Goal: Task Accomplishment & Management: Use online tool/utility

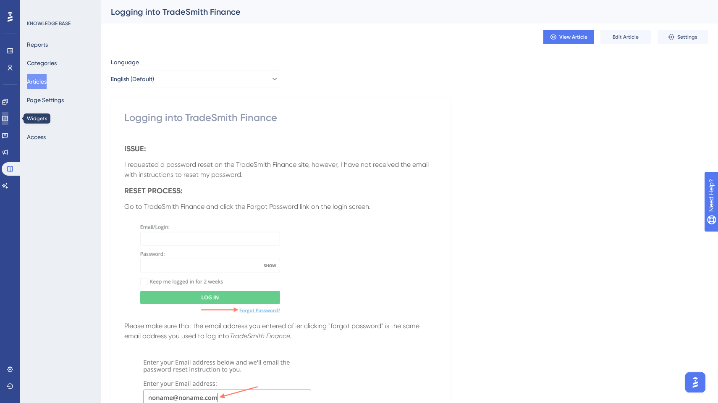
click at [8, 120] on icon at bounding box center [5, 118] width 7 height 7
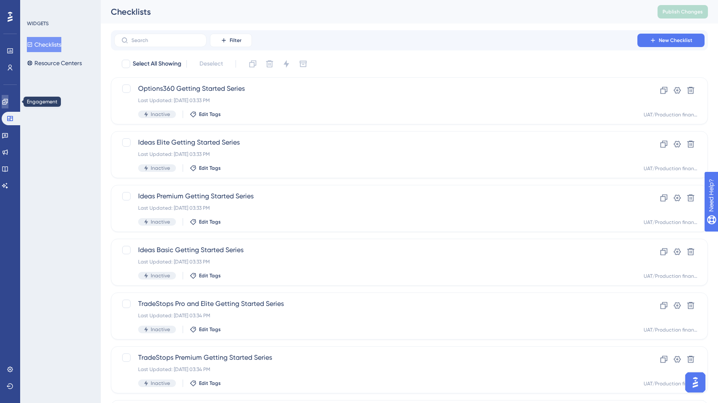
click at [8, 104] on icon at bounding box center [5, 101] width 7 height 7
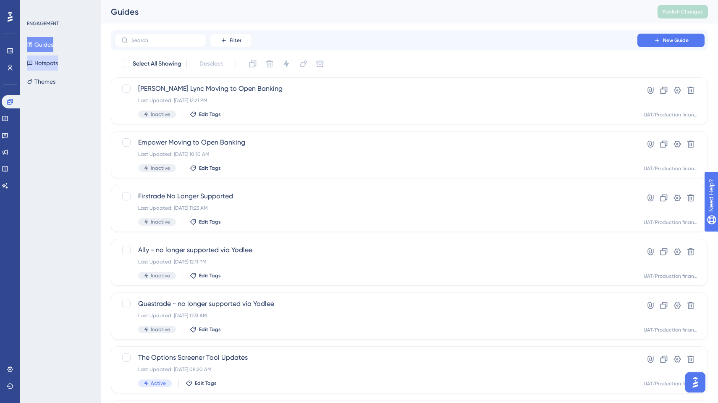
click at [58, 62] on button "Hotspots" at bounding box center [42, 62] width 31 height 15
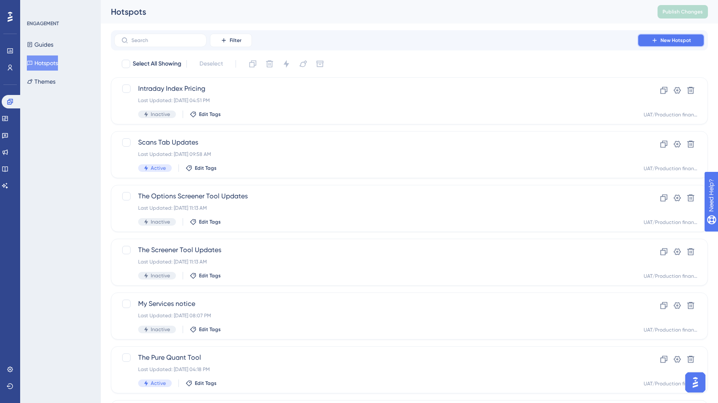
click at [680, 40] on span "New Hotspot" at bounding box center [675, 40] width 31 height 7
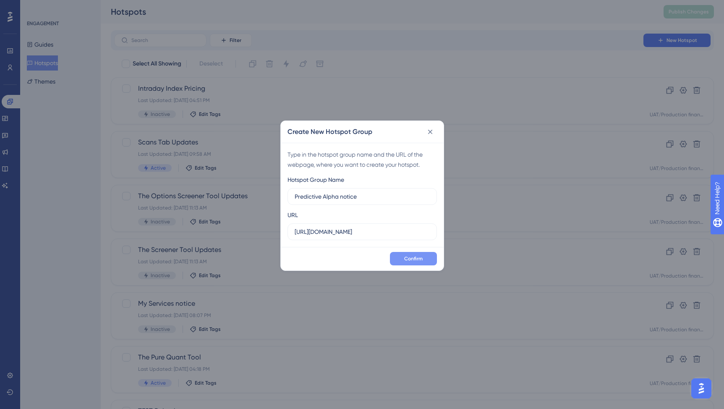
type input "Predictive Alpha notice"
click at [416, 259] on span "Confirm" at bounding box center [413, 258] width 18 height 7
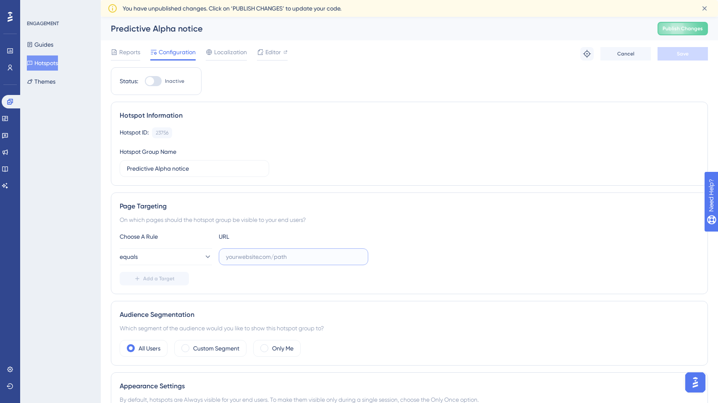
click at [257, 259] on input "text" at bounding box center [293, 256] width 135 height 9
drag, startPoint x: 295, startPoint y: 253, endPoint x: 327, endPoint y: 255, distance: 32.4
click at [327, 255] on input "[DOMAIN_NAME]" at bounding box center [293, 256] width 135 height 9
paste input "[URL][DOMAIN_NAME]"
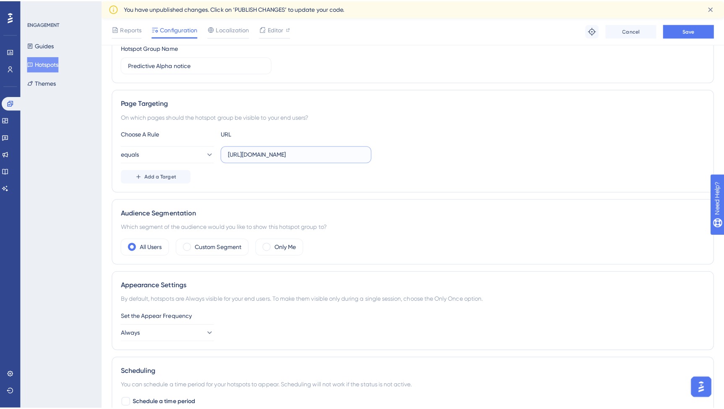
scroll to position [110, 0]
drag, startPoint x: 349, startPoint y: 151, endPoint x: 314, endPoint y: 153, distance: 35.3
click at [314, 153] on input "[URL][DOMAIN_NAME]" at bounding box center [293, 149] width 135 height 9
type input "[URL][DOMAIN_NAME]"
click at [203, 147] on icon at bounding box center [207, 150] width 8 height 8
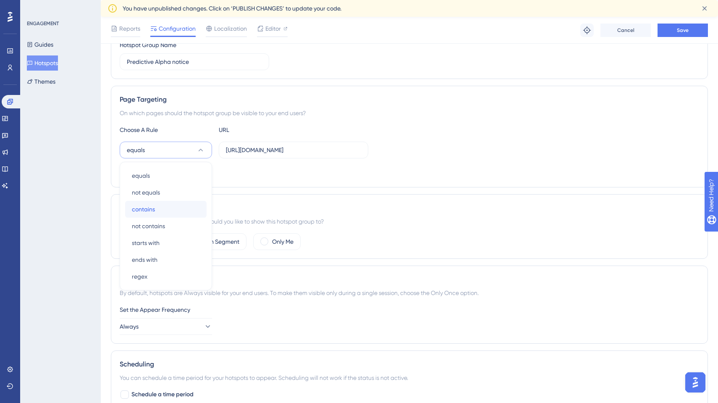
click at [152, 207] on span "contains" at bounding box center [143, 209] width 23 height 10
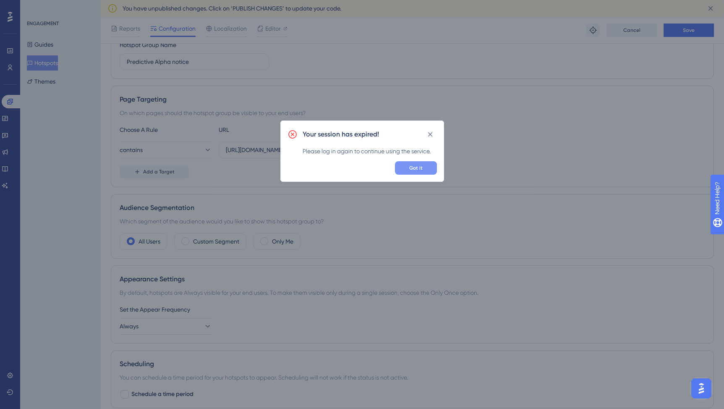
click at [425, 168] on button "Got it" at bounding box center [416, 167] width 42 height 13
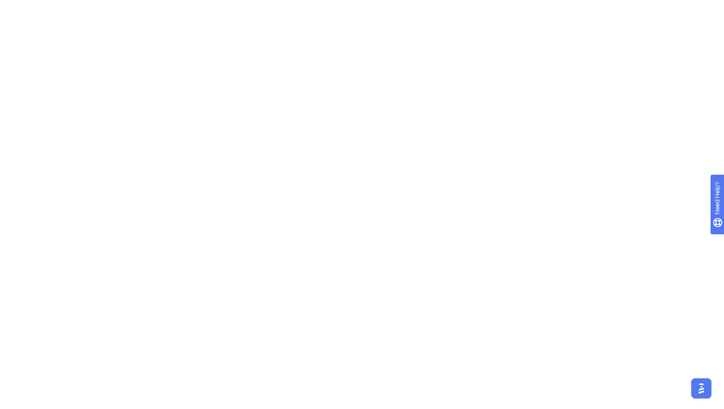
scroll to position [0, 0]
